Goal: Task Accomplishment & Management: Manage account settings

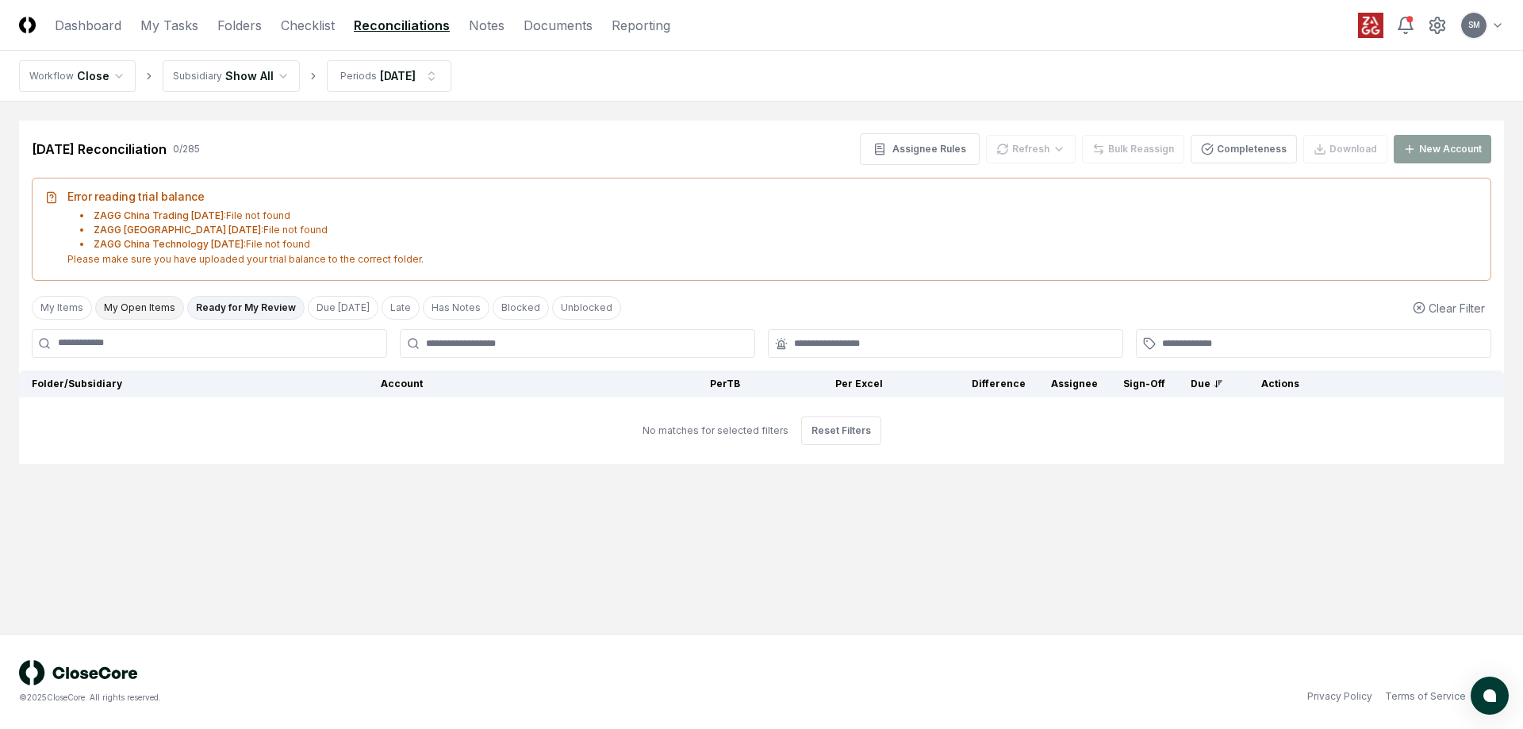
click at [143, 308] on button "My Open Items" at bounding box center [139, 308] width 89 height 24
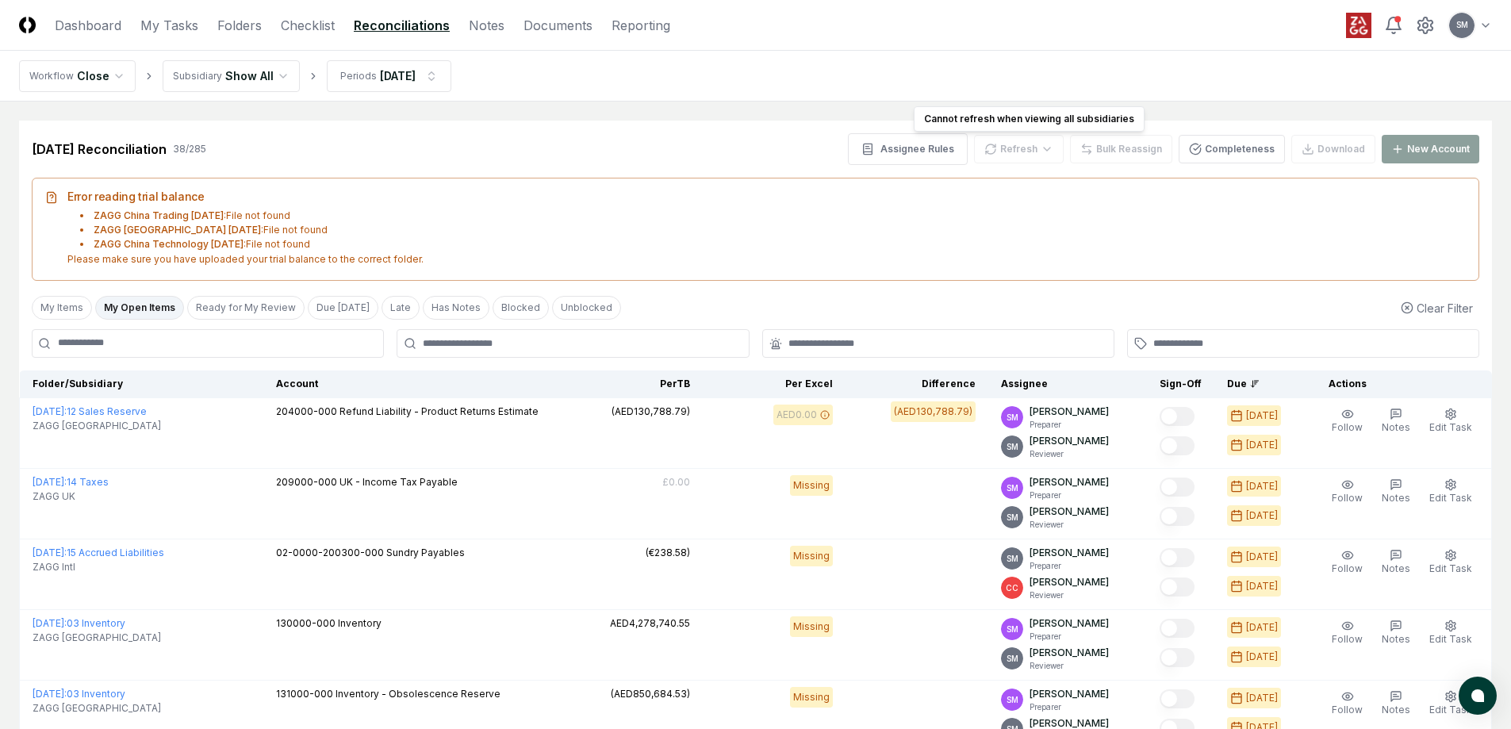
click at [1015, 149] on div "Refresh" at bounding box center [1019, 149] width 90 height 29
click at [1050, 151] on div "Refresh" at bounding box center [1019, 149] width 90 height 29
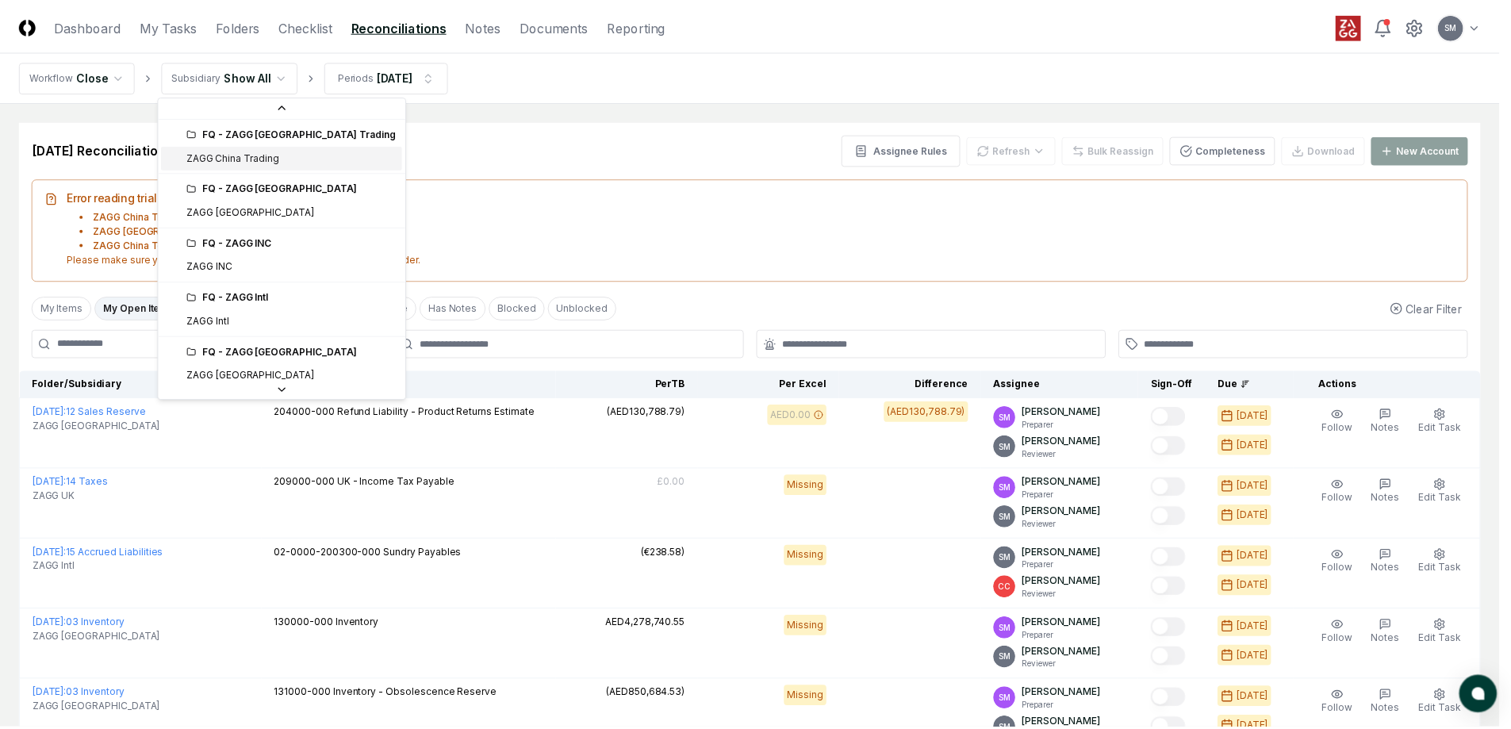
scroll to position [270, 0]
click at [248, 244] on div "FQ - ZAGG INC" at bounding box center [293, 243] width 211 height 14
click at [185, 237] on div "FQ - ZAGG INC" at bounding box center [284, 244] width 243 height 24
click at [233, 296] on div "FQ - ZAGG Intl" at bounding box center [293, 298] width 211 height 14
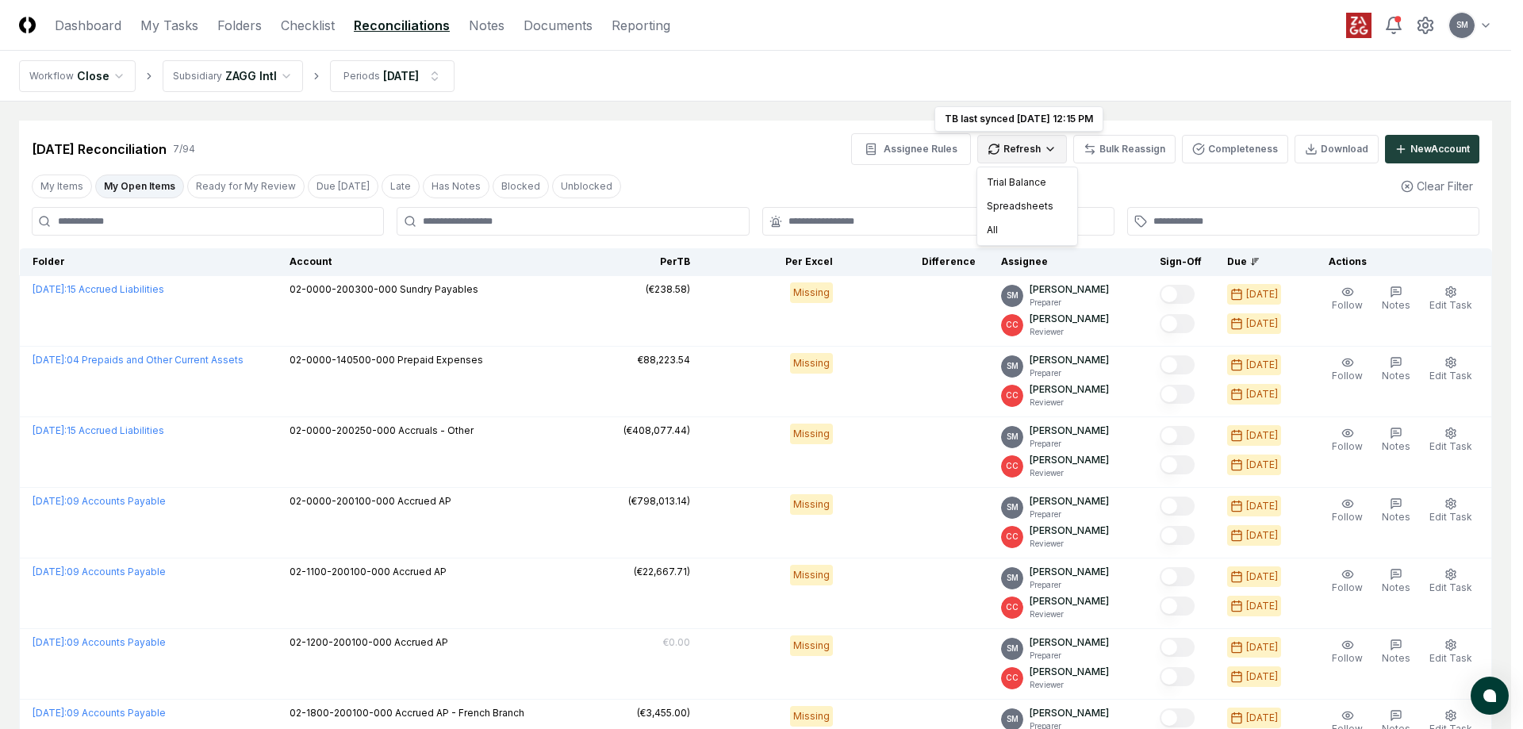
click at [1020, 147] on html "CloseCore Dashboard My Tasks Folders Checklist Reconciliations Notes Documents …" at bounding box center [761, 442] width 1523 height 884
click at [1017, 204] on div "Spreadsheets" at bounding box center [1027, 206] width 94 height 24
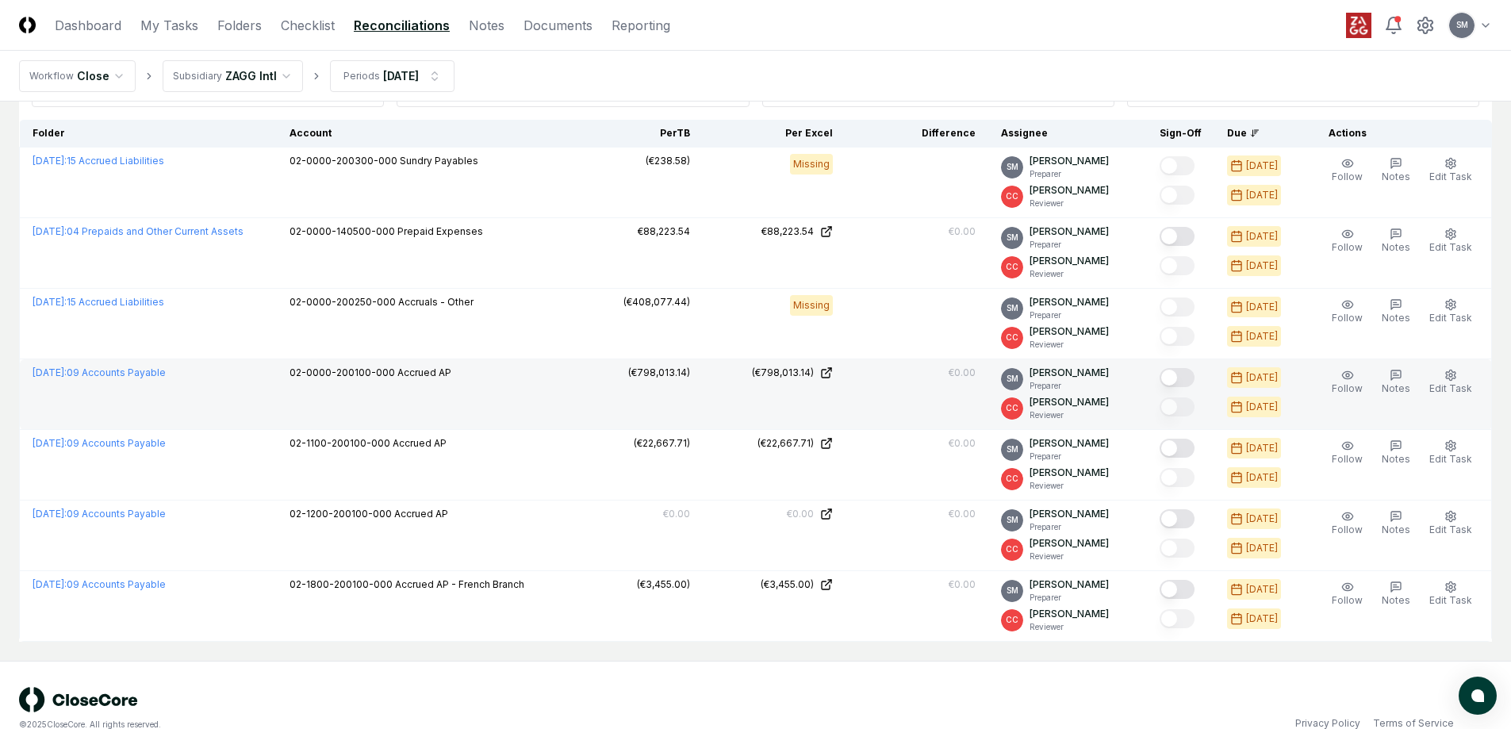
scroll to position [155, 0]
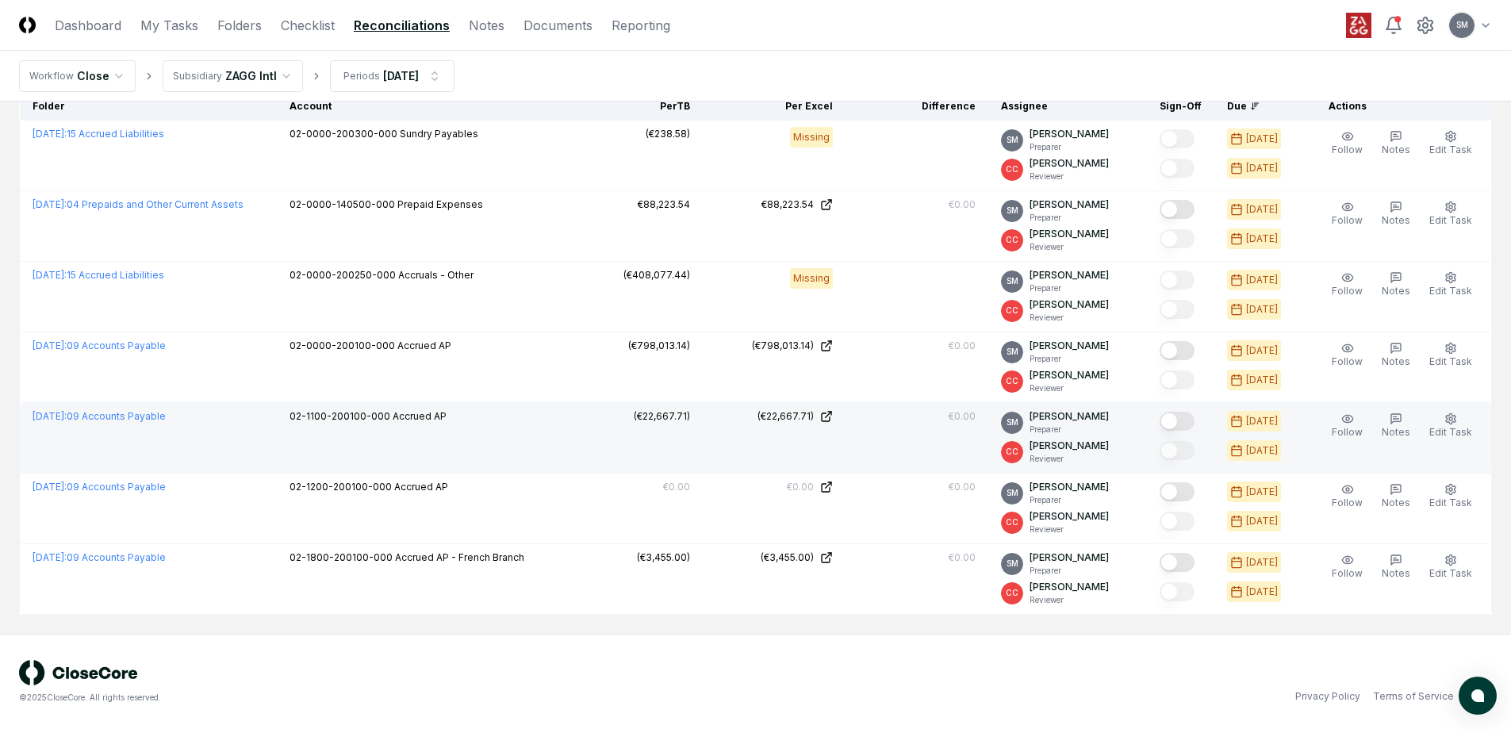
click at [1189, 424] on button "Mark complete" at bounding box center [1176, 421] width 35 height 19
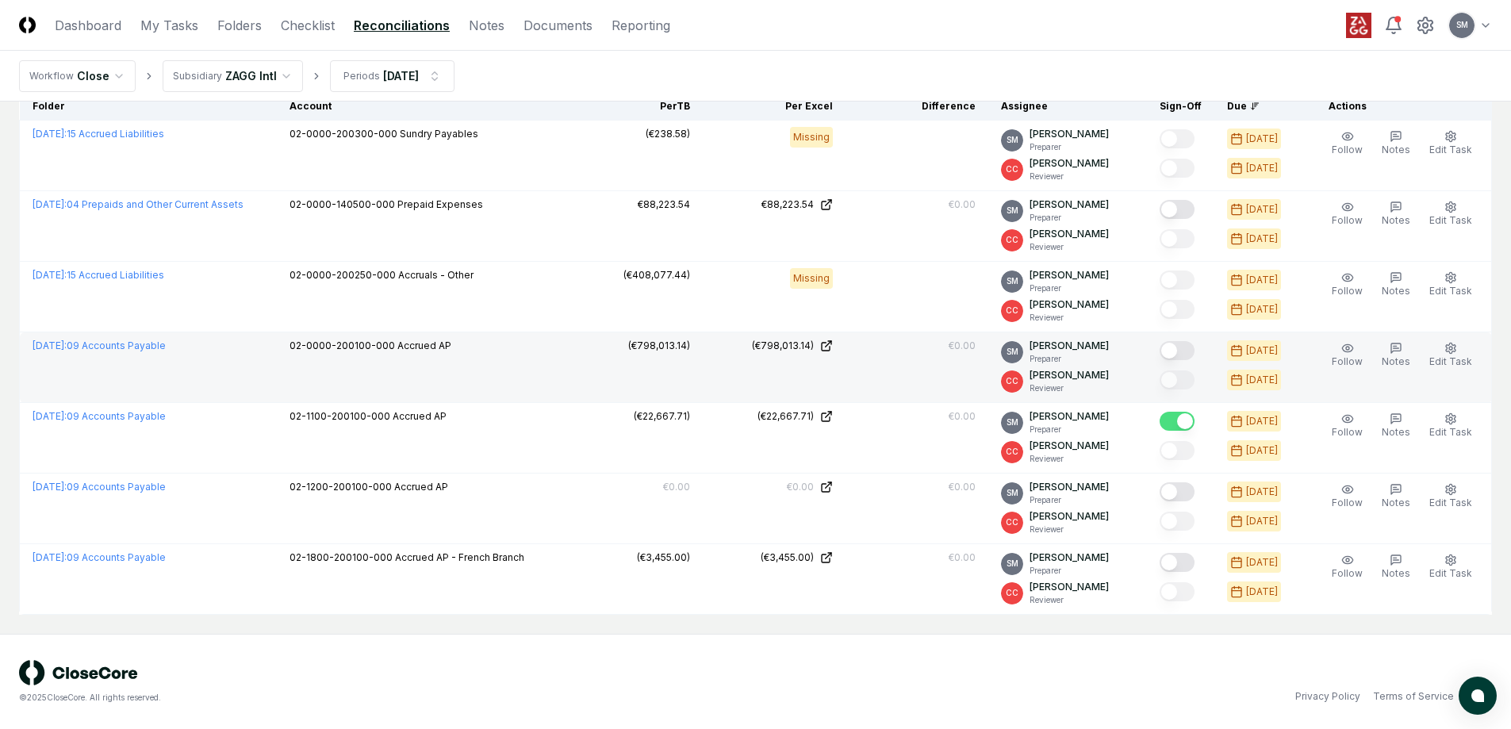
click at [1193, 349] on button "Mark complete" at bounding box center [1176, 350] width 35 height 19
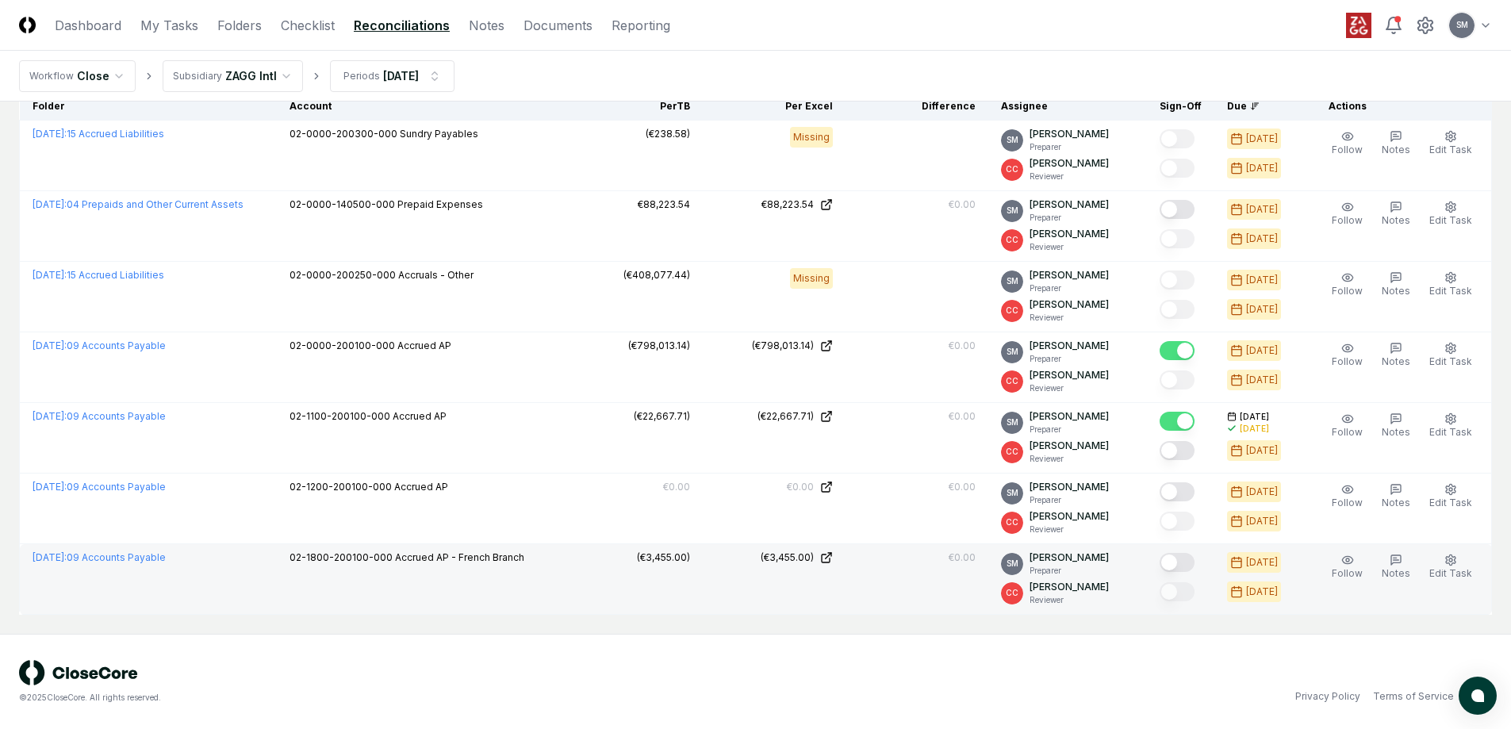
click at [1192, 564] on button "Mark complete" at bounding box center [1176, 562] width 35 height 19
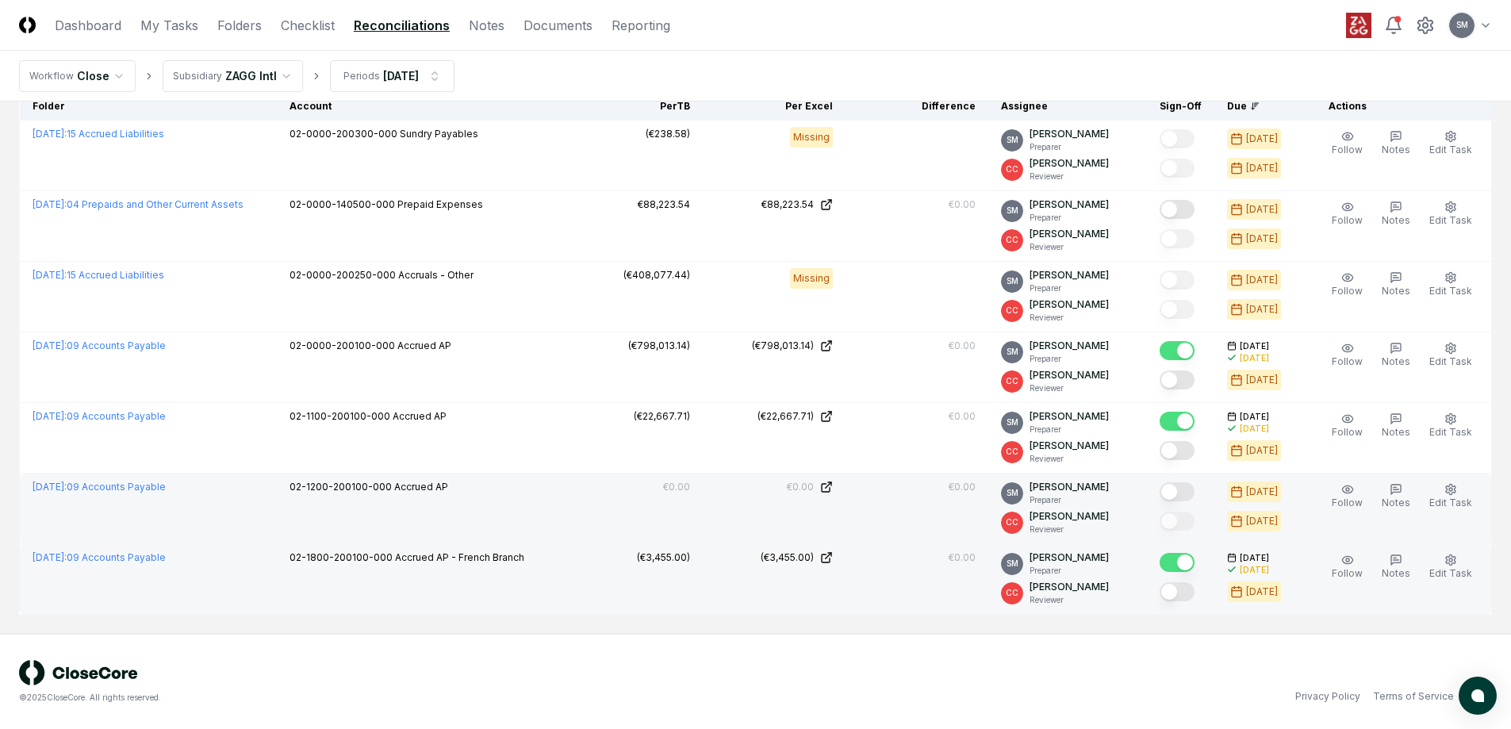
click at [1194, 488] on button "Mark complete" at bounding box center [1176, 491] width 35 height 19
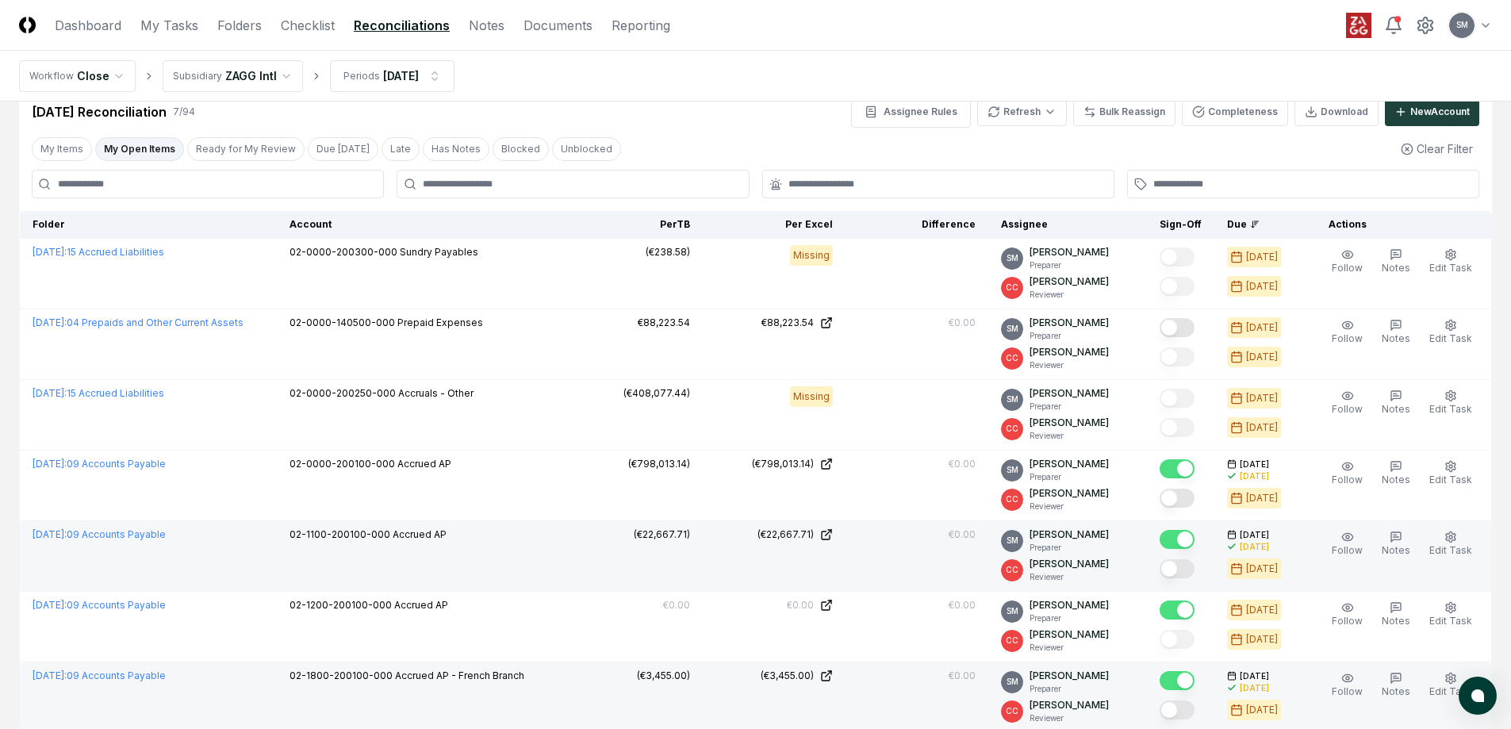
scroll to position [0, 0]
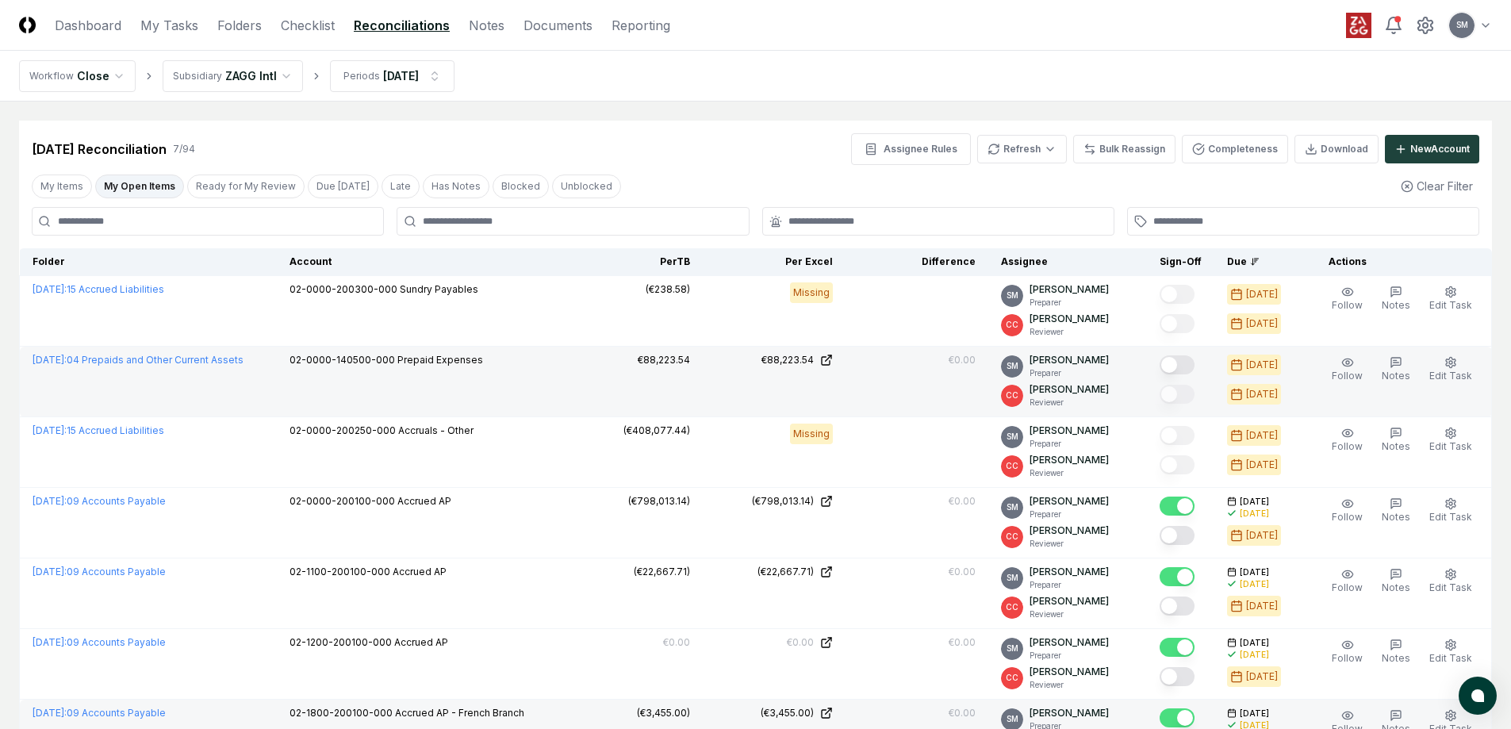
click at [1188, 369] on button "Mark complete" at bounding box center [1176, 364] width 35 height 19
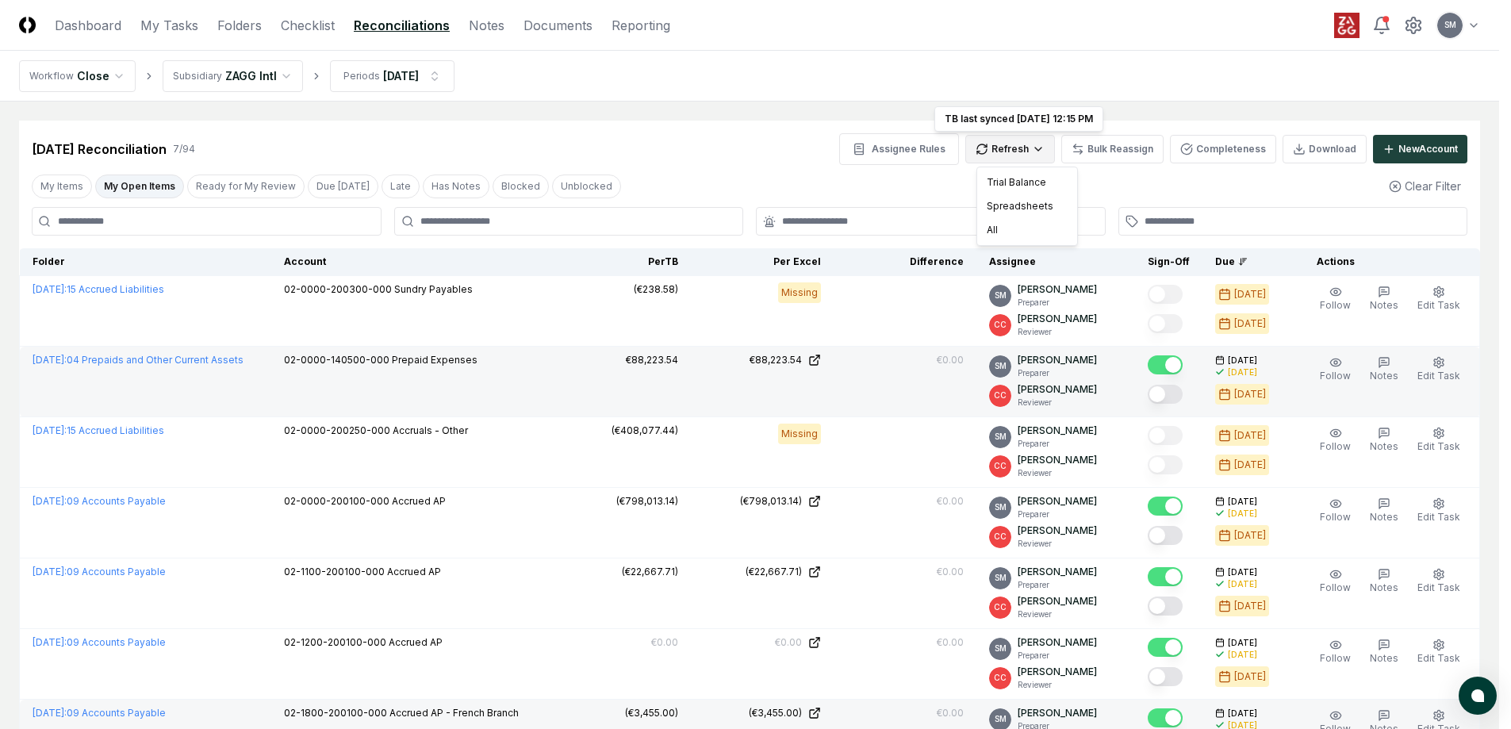
click at [1031, 148] on html "CloseCore Dashboard My Tasks Folders Checklist Reconciliations Notes Documents …" at bounding box center [755, 442] width 1511 height 884
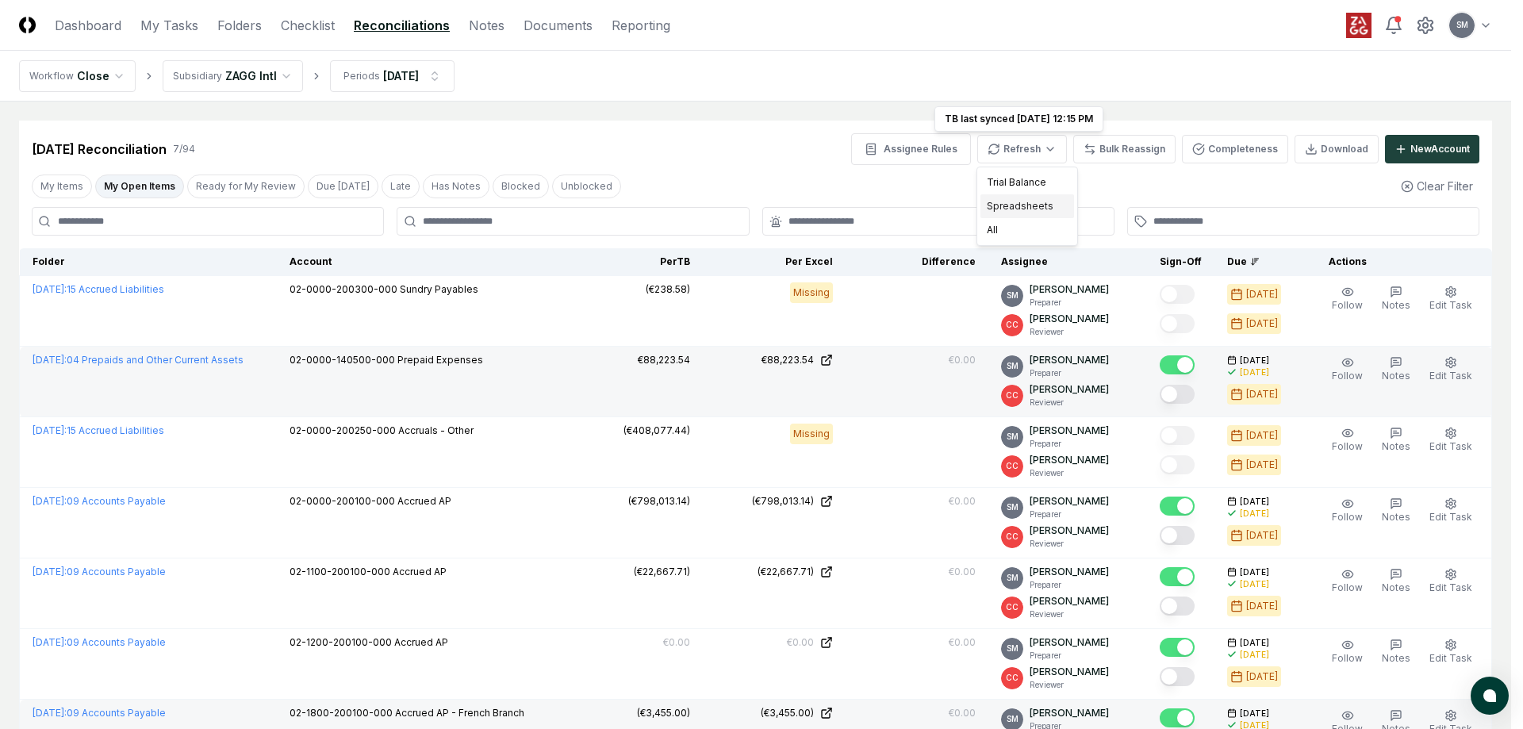
click at [1028, 205] on div "Spreadsheets" at bounding box center [1027, 206] width 94 height 24
